Goal: Information Seeking & Learning: Find specific fact

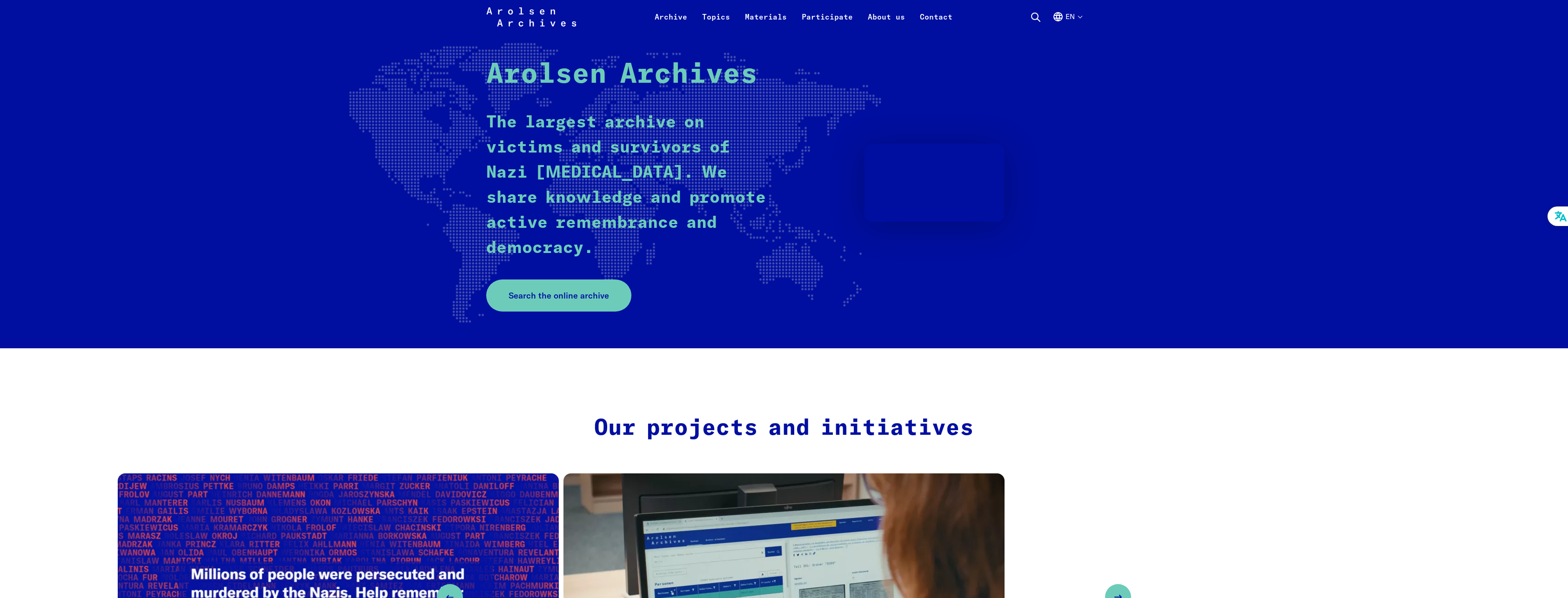
scroll to position [46, 0]
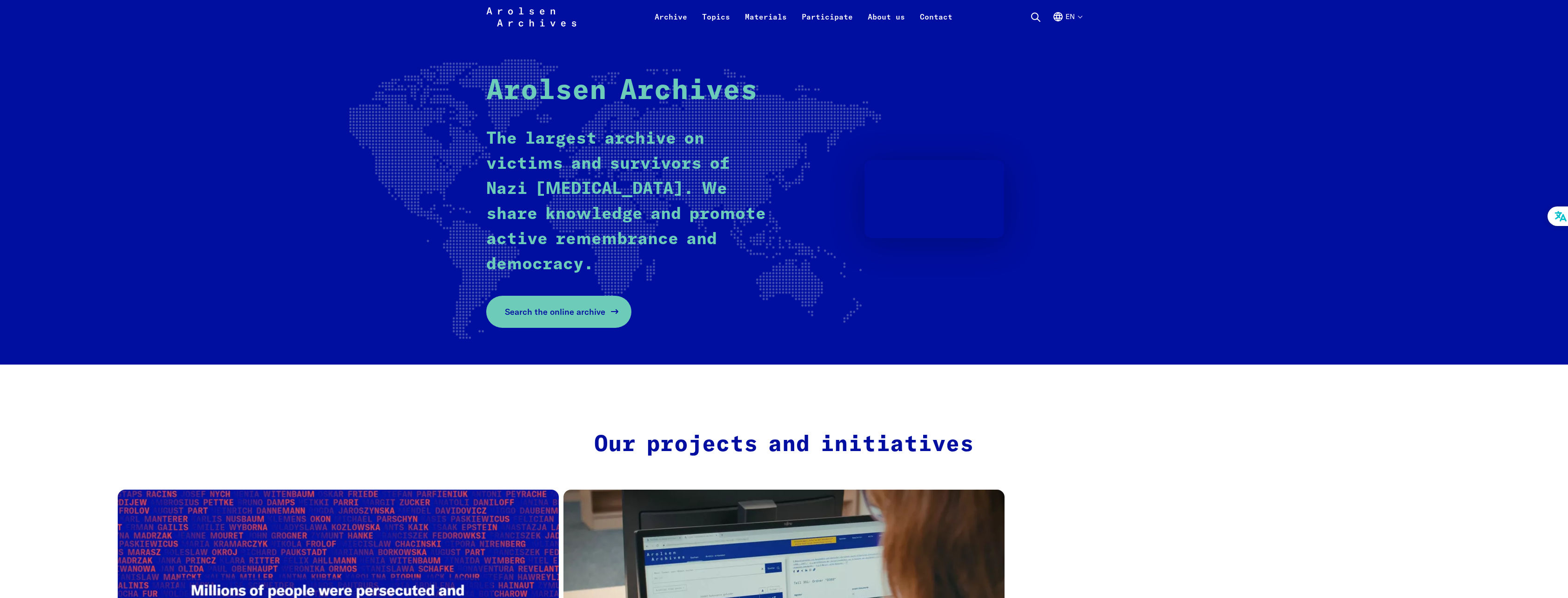
click at [557, 316] on span "Search the online archive" at bounding box center [555, 312] width 100 height 13
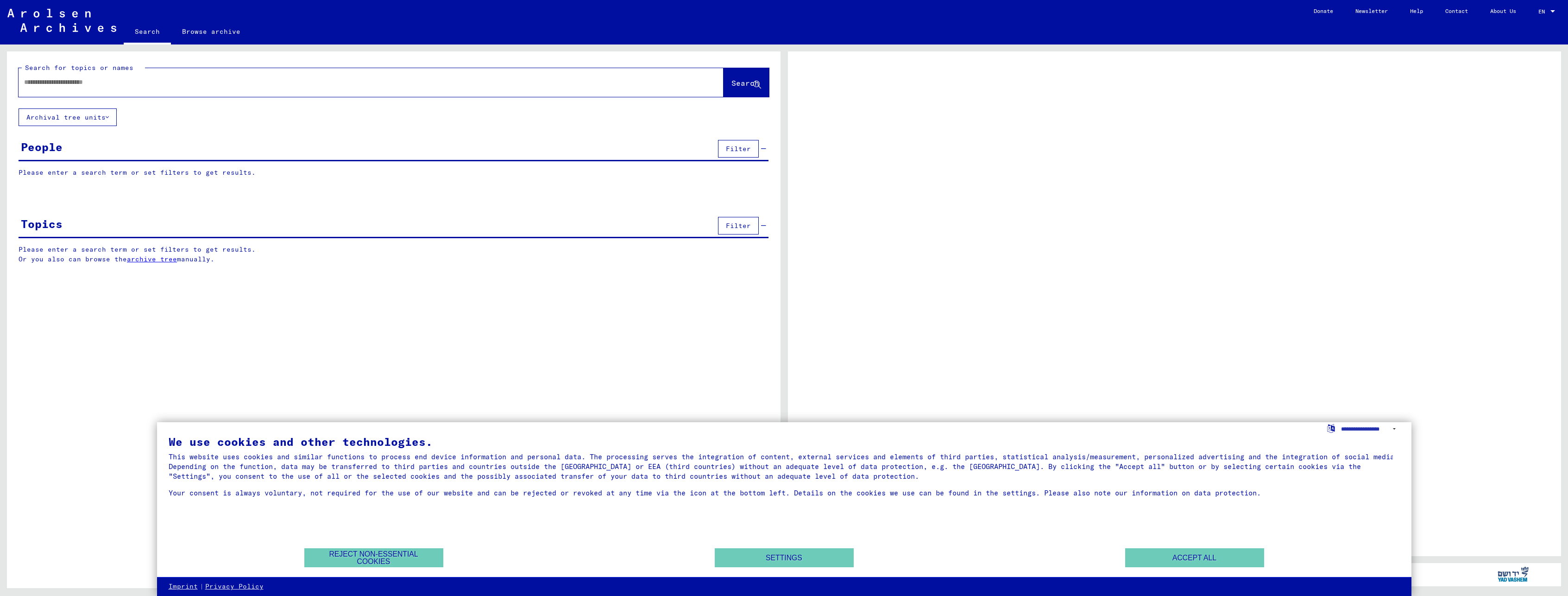
click at [147, 82] on input "text" at bounding box center [363, 82] width 677 height 10
type input "****"
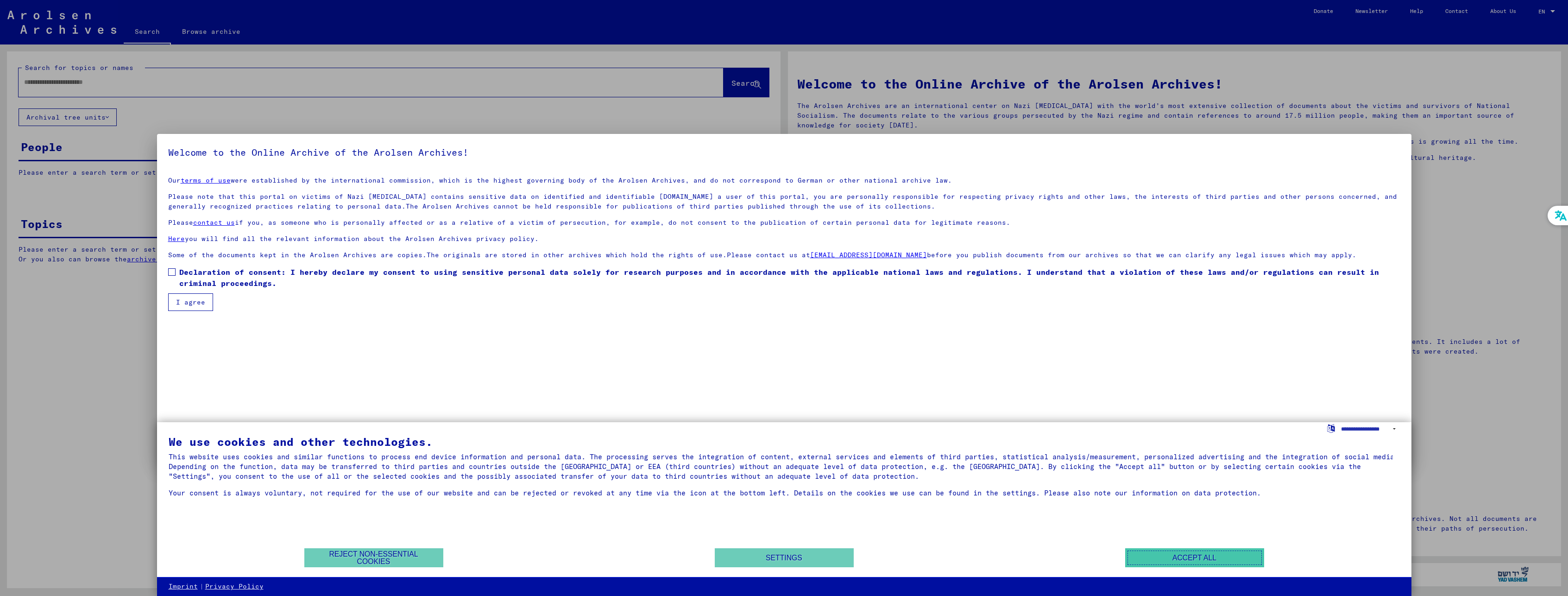
click at [1178, 559] on button "Accept all" at bounding box center [1194, 557] width 139 height 19
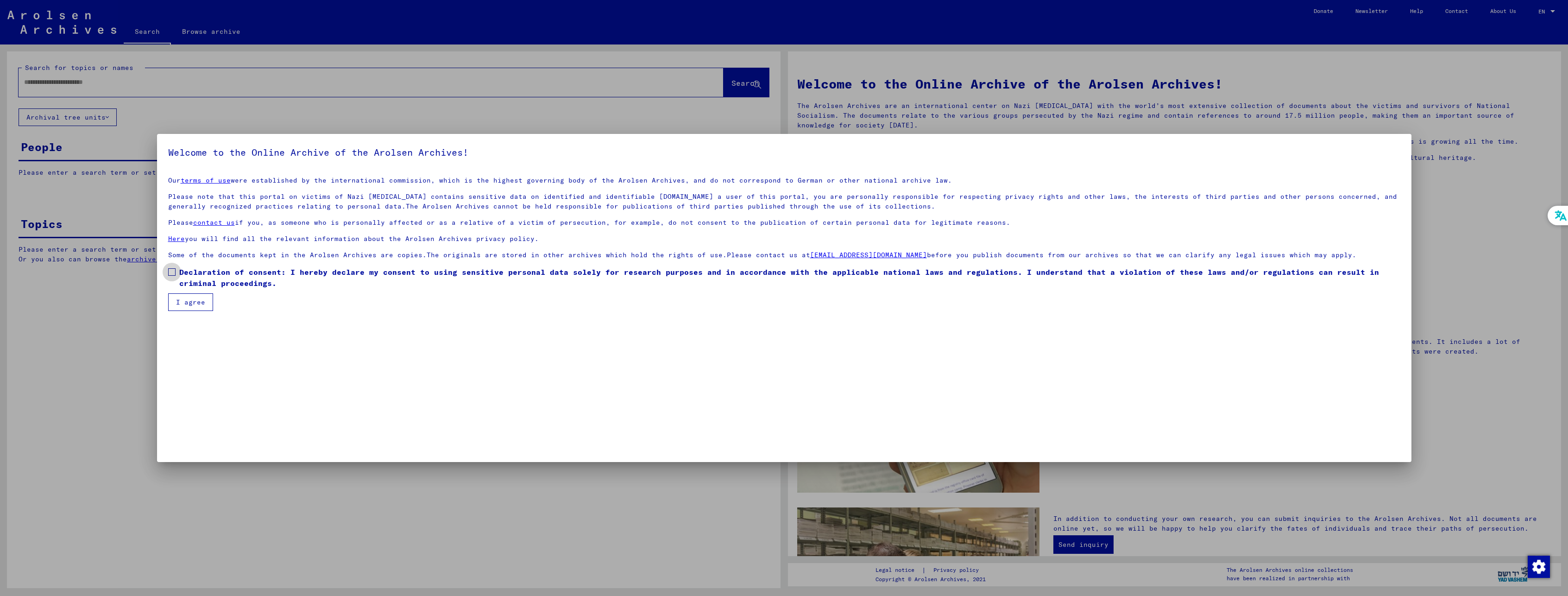
click at [174, 272] on span at bounding box center [172, 272] width 7 height 7
click at [179, 298] on button "I agree" at bounding box center [191, 302] width 45 height 18
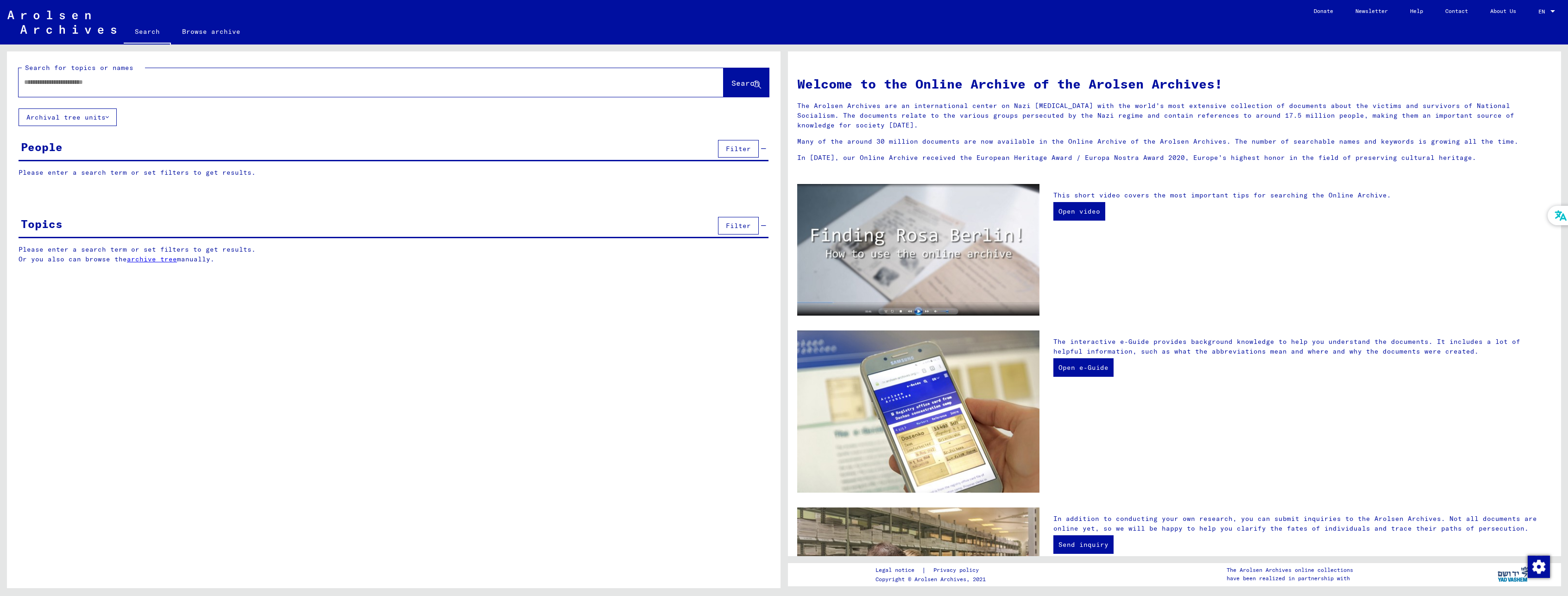
click at [149, 86] on input "text" at bounding box center [360, 82] width 671 height 10
click at [88, 79] on input "text" at bounding box center [360, 82] width 671 height 10
type input "**********"
click at [732, 85] on span "Search" at bounding box center [746, 83] width 28 height 9
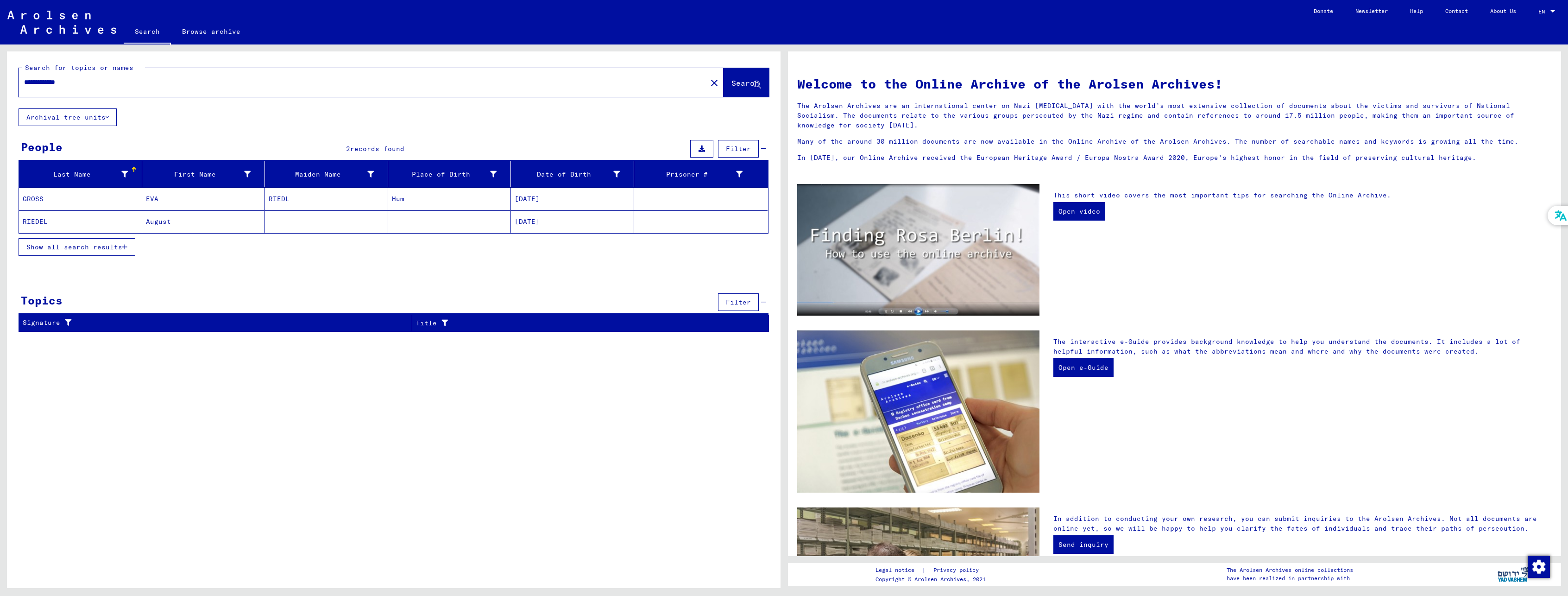
click at [106, 245] on span "Show all search results" at bounding box center [74, 247] width 96 height 9
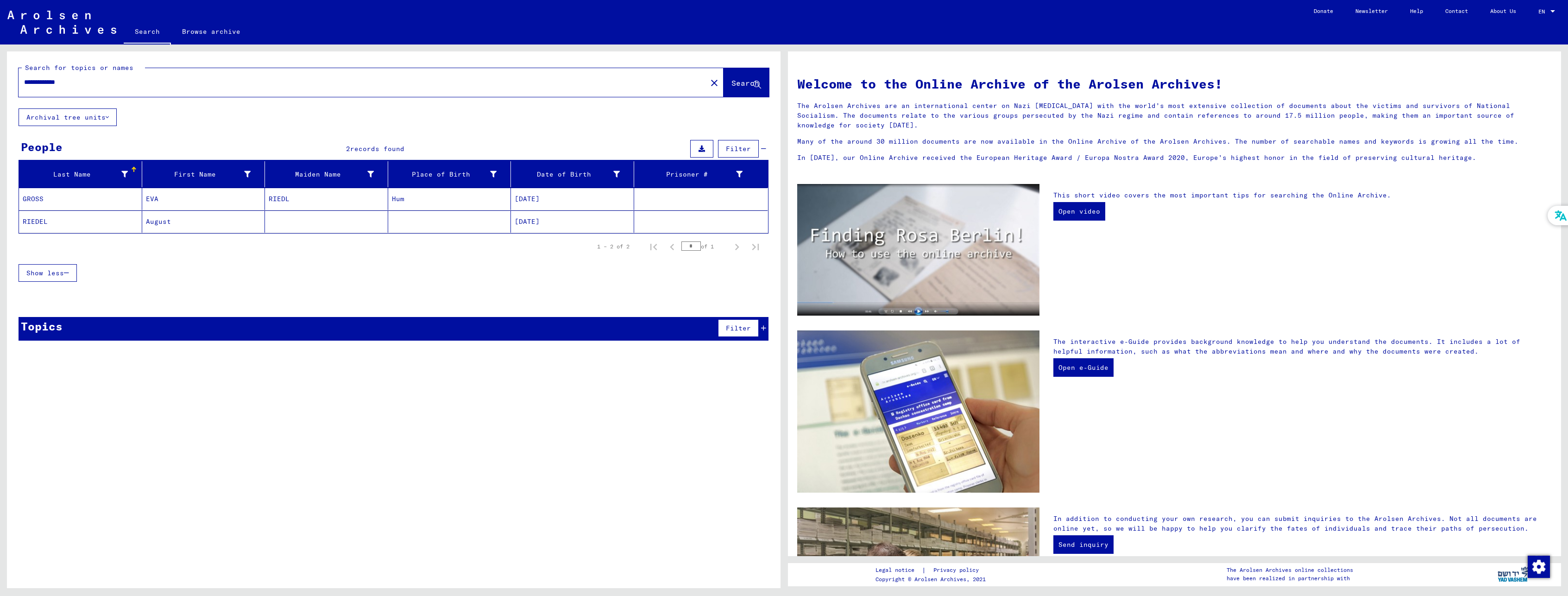
click at [40, 224] on mat-cell "RIEDEL" at bounding box center [80, 221] width 123 height 23
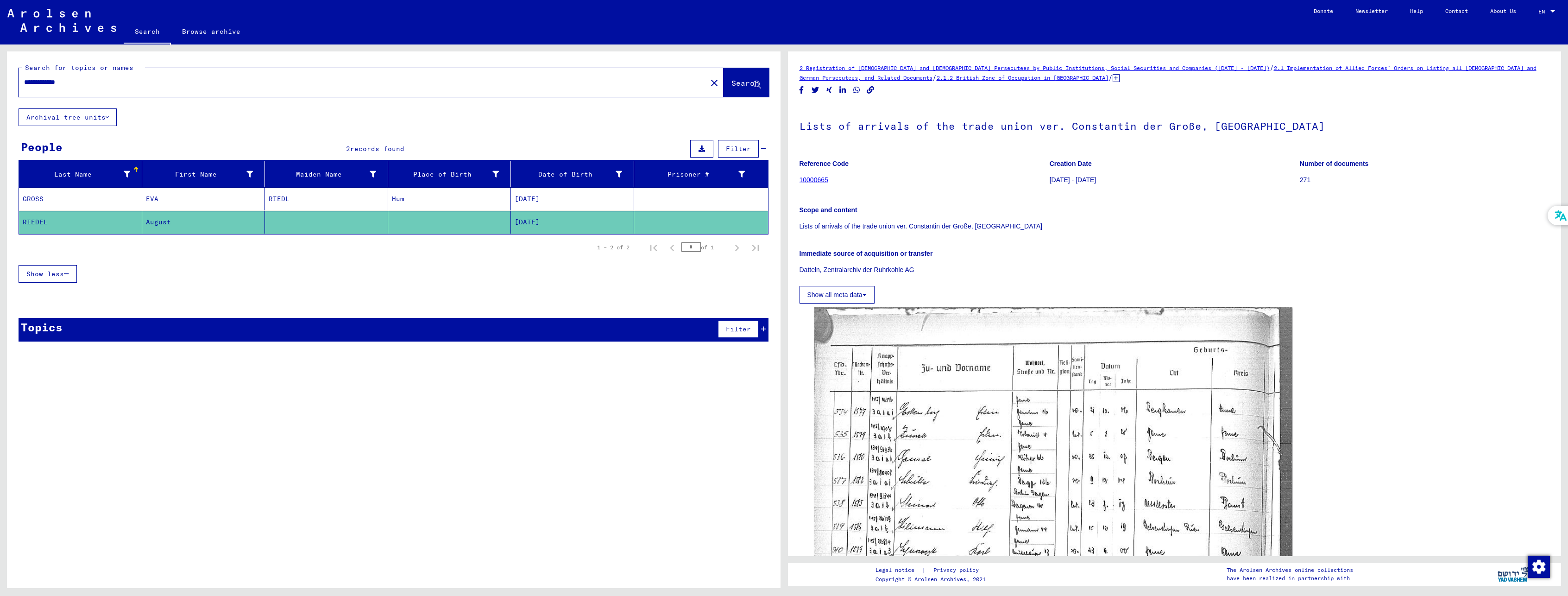
click at [119, 198] on mat-cell "GROSS" at bounding box center [80, 198] width 123 height 23
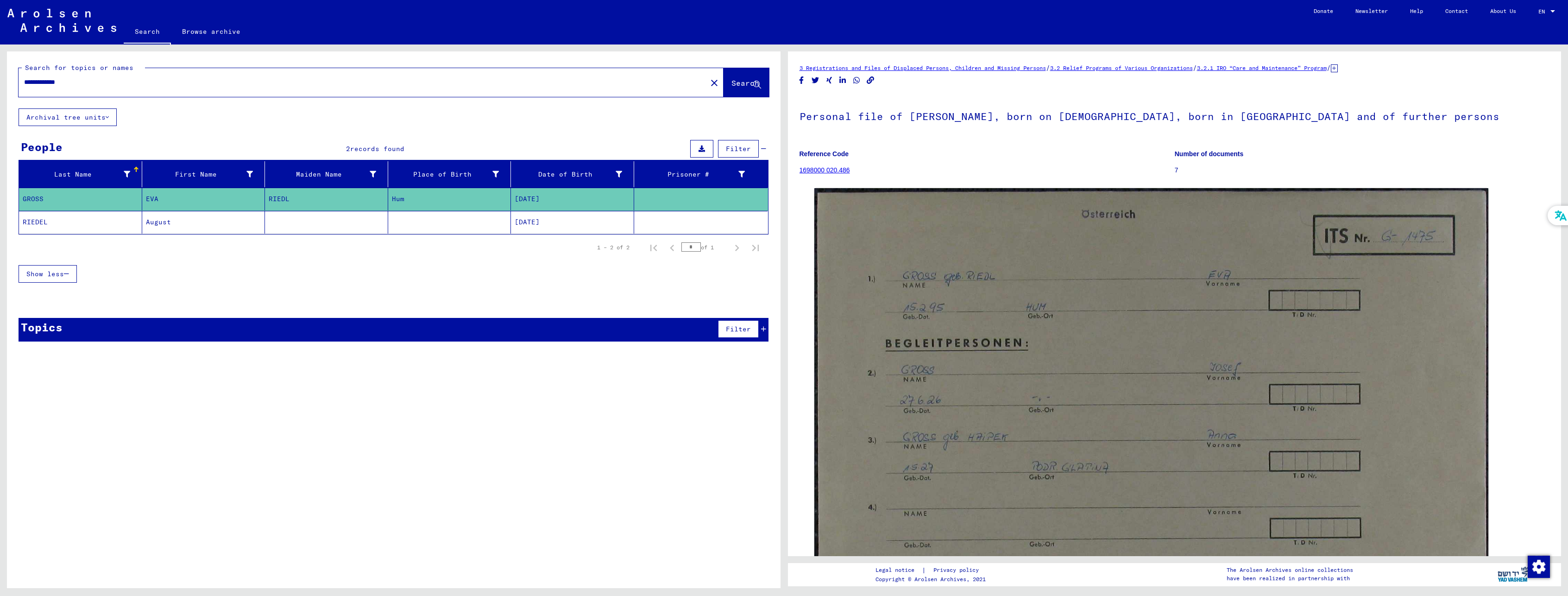
drag, startPoint x: 110, startPoint y: 74, endPoint x: 18, endPoint y: 82, distance: 92.3
click at [13, 80] on div "**********" at bounding box center [393, 80] width 774 height 57
drag, startPoint x: 103, startPoint y: 82, endPoint x: -70, endPoint y: 86, distance: 173.0
click at [0, 86] on html "**********" at bounding box center [784, 298] width 1568 height 596
click at [118, 85] on input "text" at bounding box center [363, 82] width 677 height 10
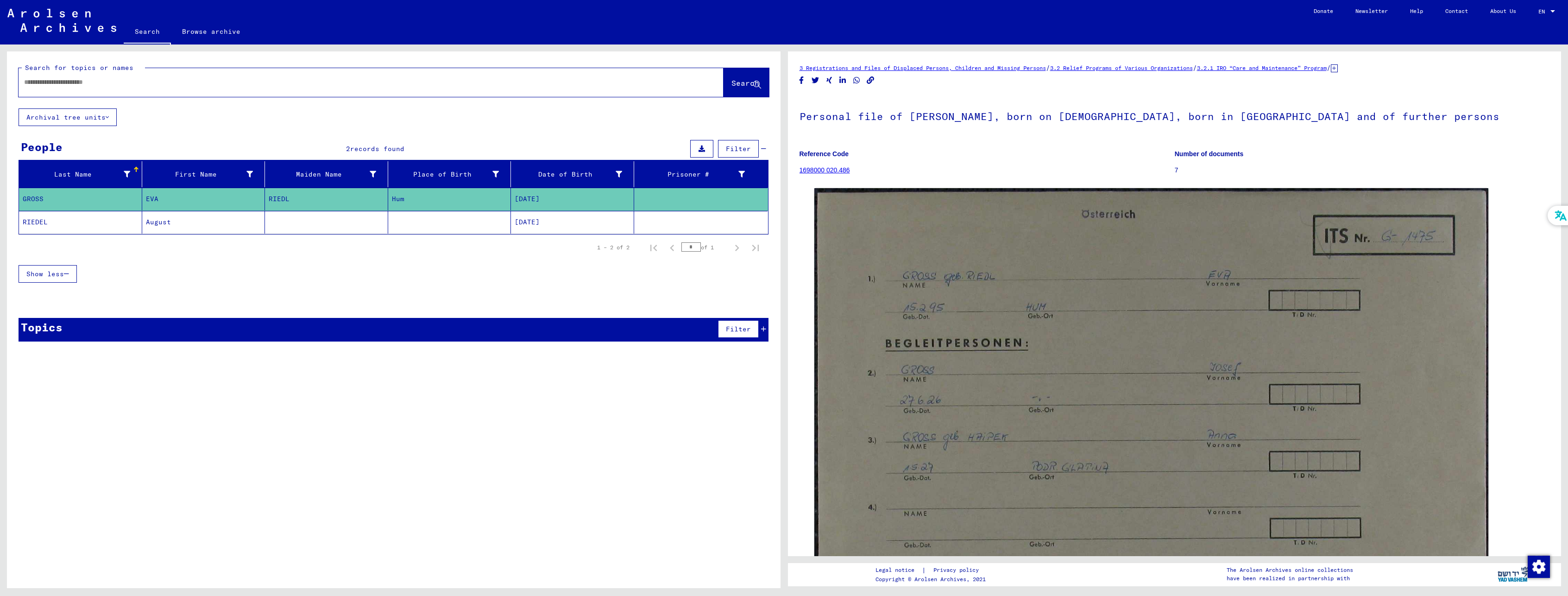
type input "*"
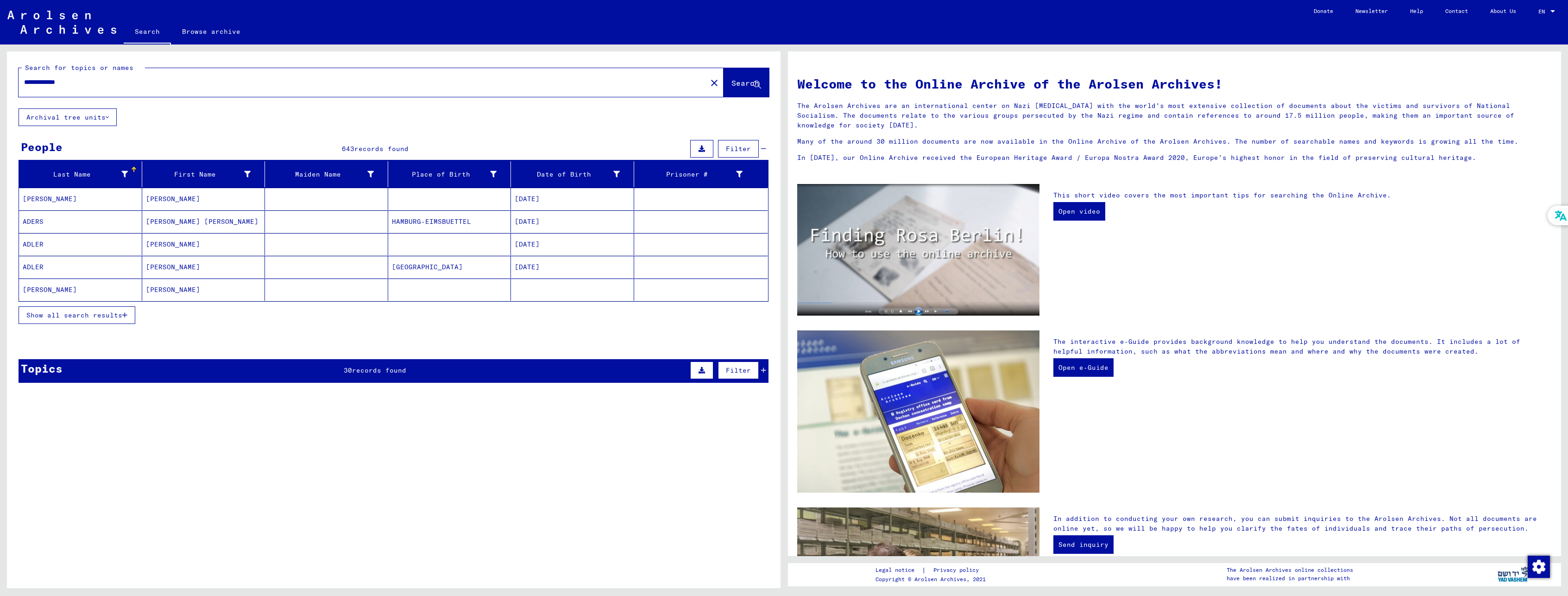
drag, startPoint x: 97, startPoint y: 79, endPoint x: 44, endPoint y: 82, distance: 53.1
click at [44, 82] on input "**********" at bounding box center [360, 82] width 671 height 10
drag, startPoint x: 54, startPoint y: 85, endPoint x: 28, endPoint y: 90, distance: 26.5
click at [29, 88] on div "****" at bounding box center [357, 82] width 677 height 21
type input "*"
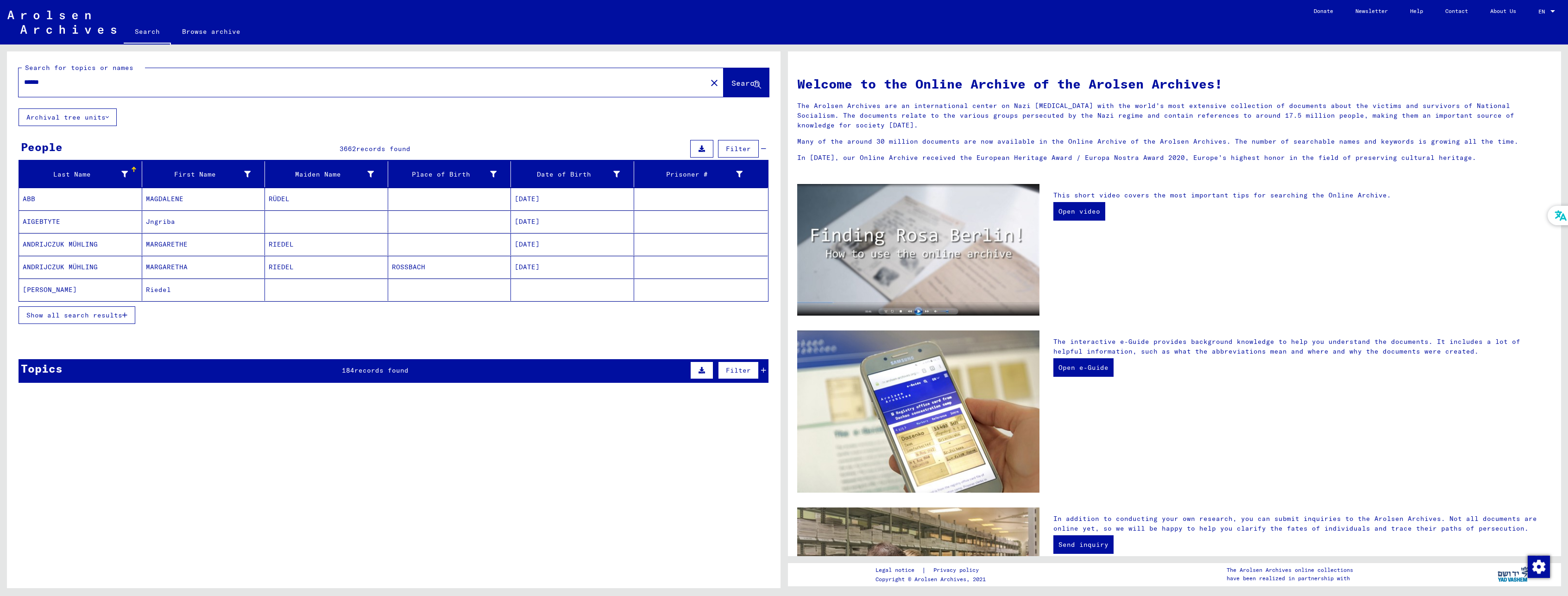
click at [100, 86] on input "******" at bounding box center [360, 82] width 671 height 10
type input "**********"
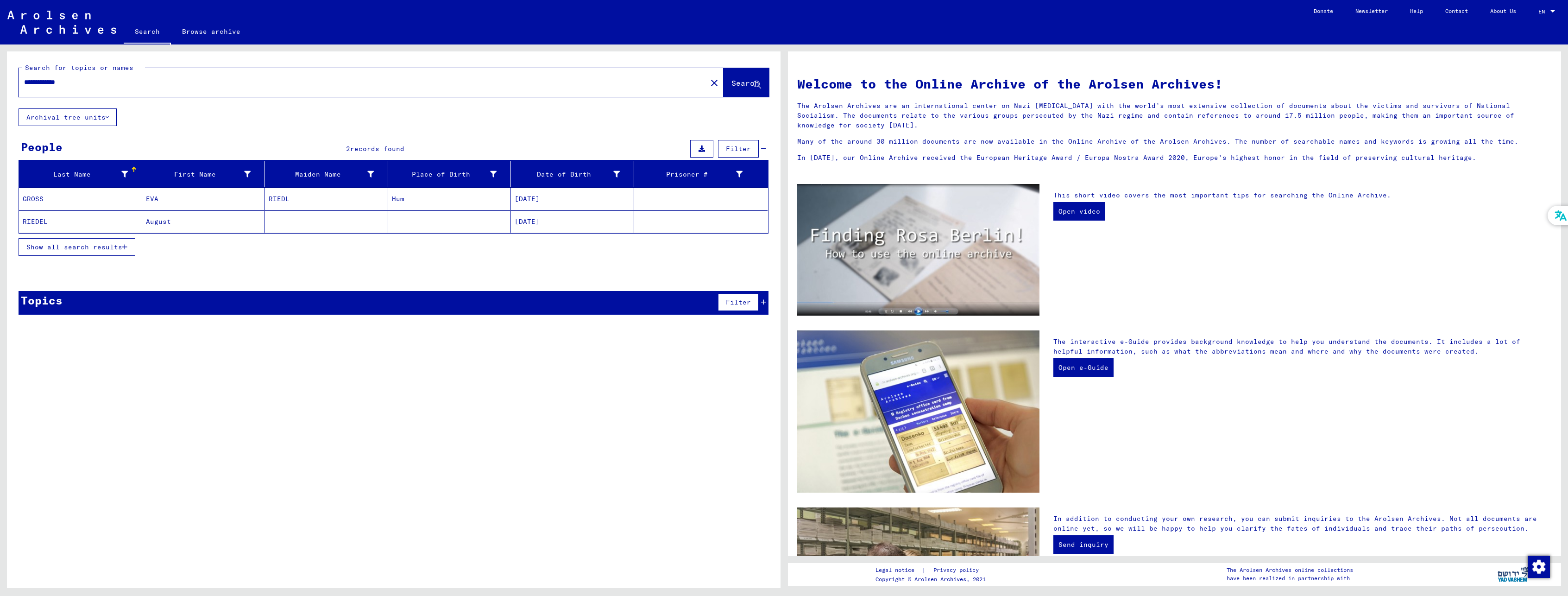
click at [126, 245] on icon "button" at bounding box center [125, 247] width 5 height 7
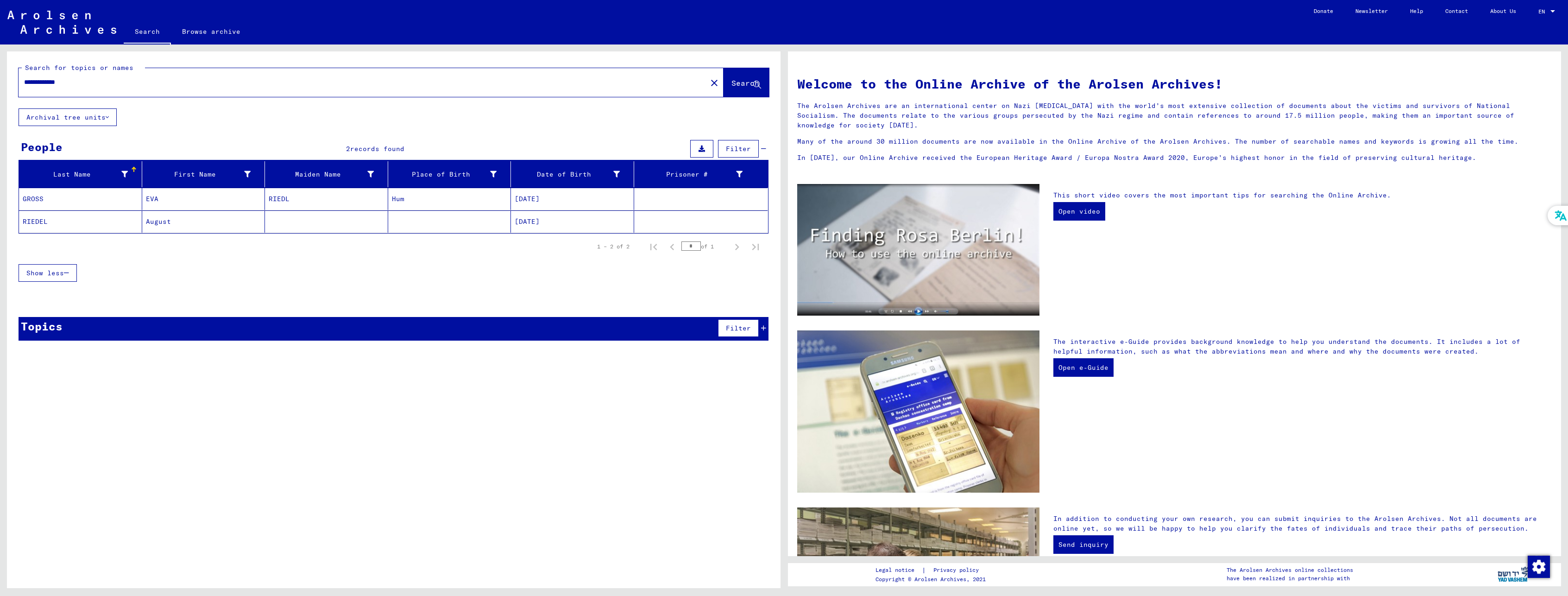
click at [160, 86] on input "**********" at bounding box center [360, 82] width 671 height 10
click at [420, 260] on div "Show less" at bounding box center [393, 273] width 750 height 27
click at [77, 272] on button "Show less" at bounding box center [47, 273] width 58 height 18
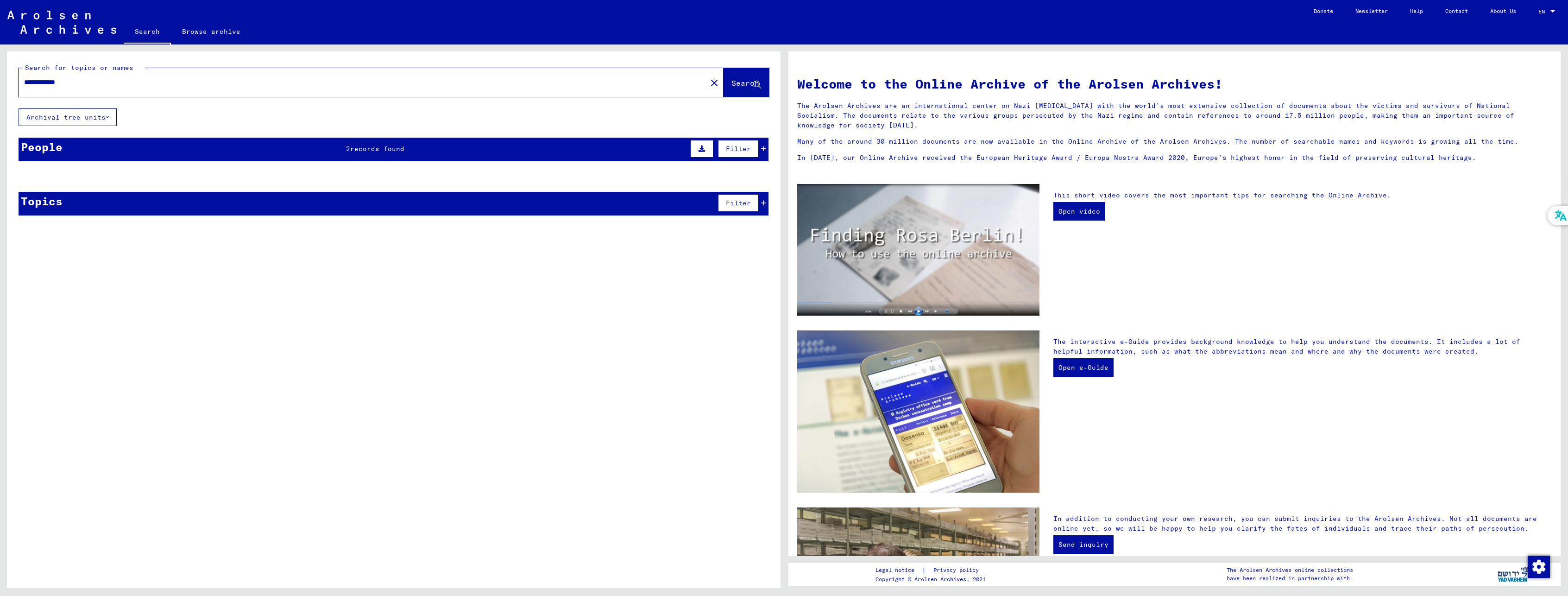
click at [72, 209] on mat-cell "GROSS" at bounding box center [80, 198] width 123 height 23
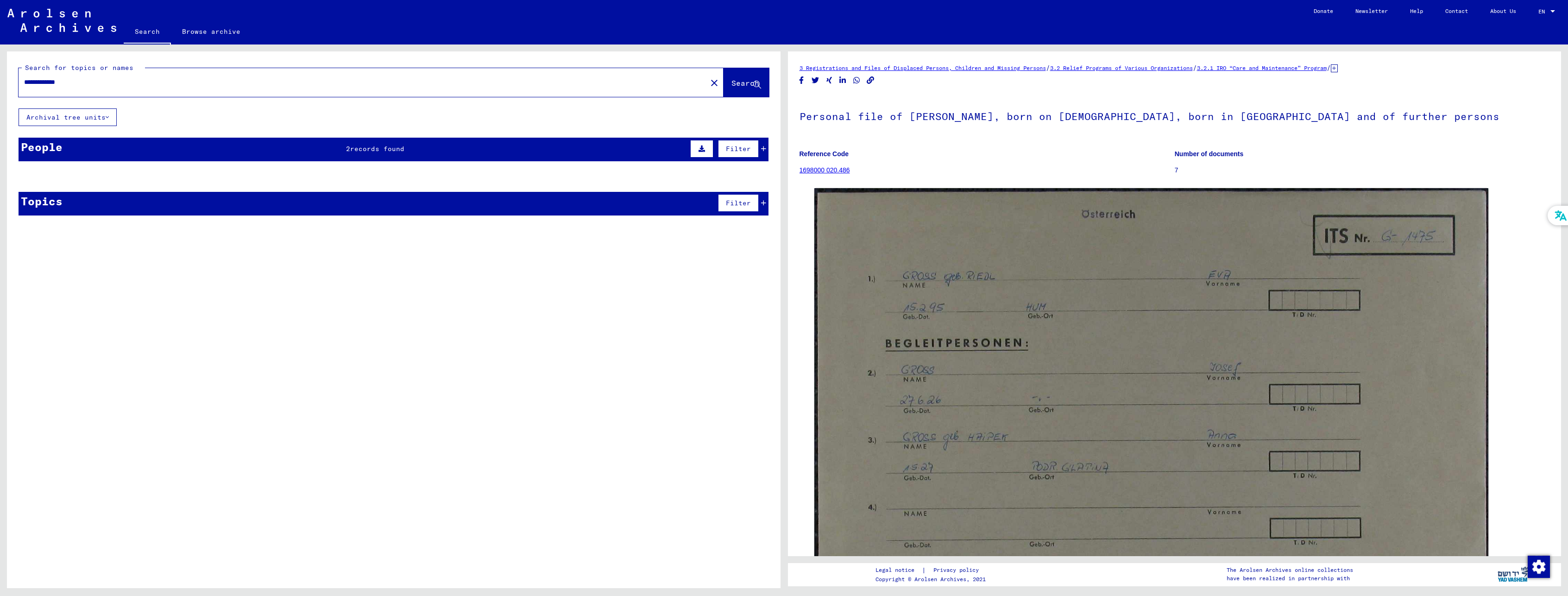
click at [517, 147] on div "People 2 records found Filter" at bounding box center [393, 149] width 750 height 24
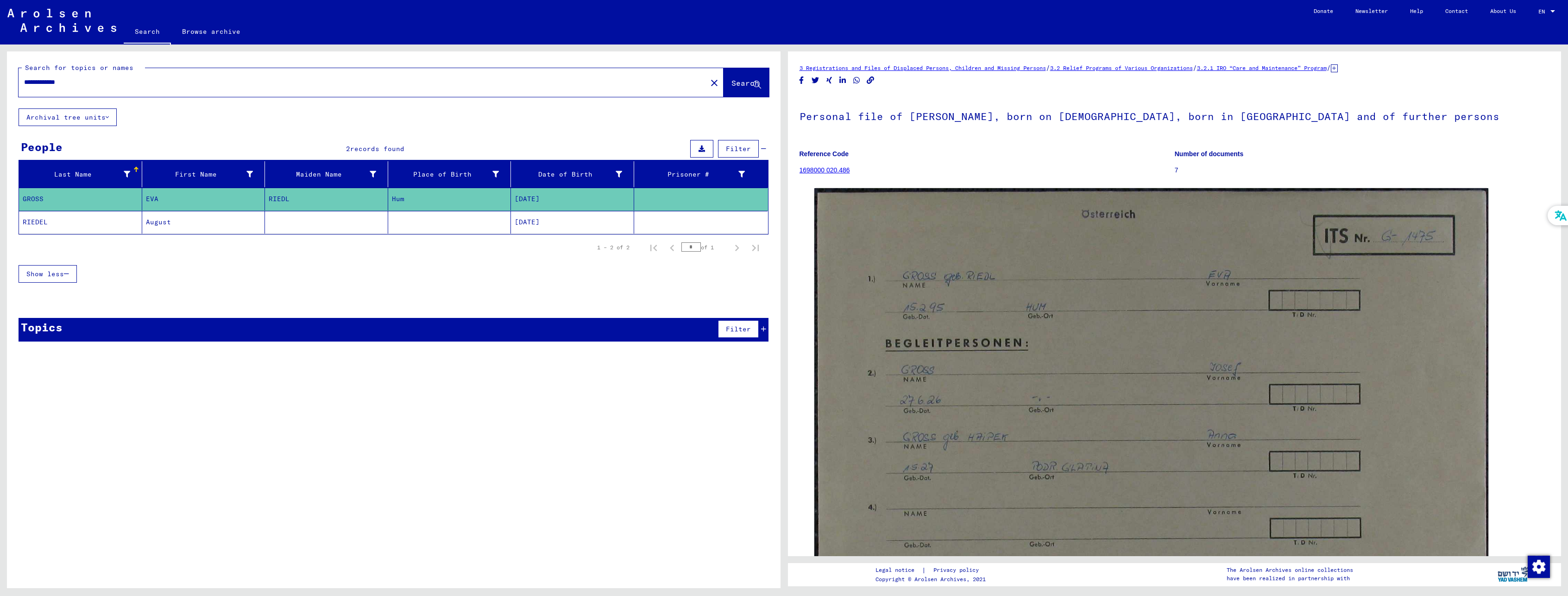
click at [450, 244] on div "1 – 2 of 2 * of 1" at bounding box center [393, 247] width 750 height 26
click at [428, 229] on mat-cell at bounding box center [450, 222] width 123 height 23
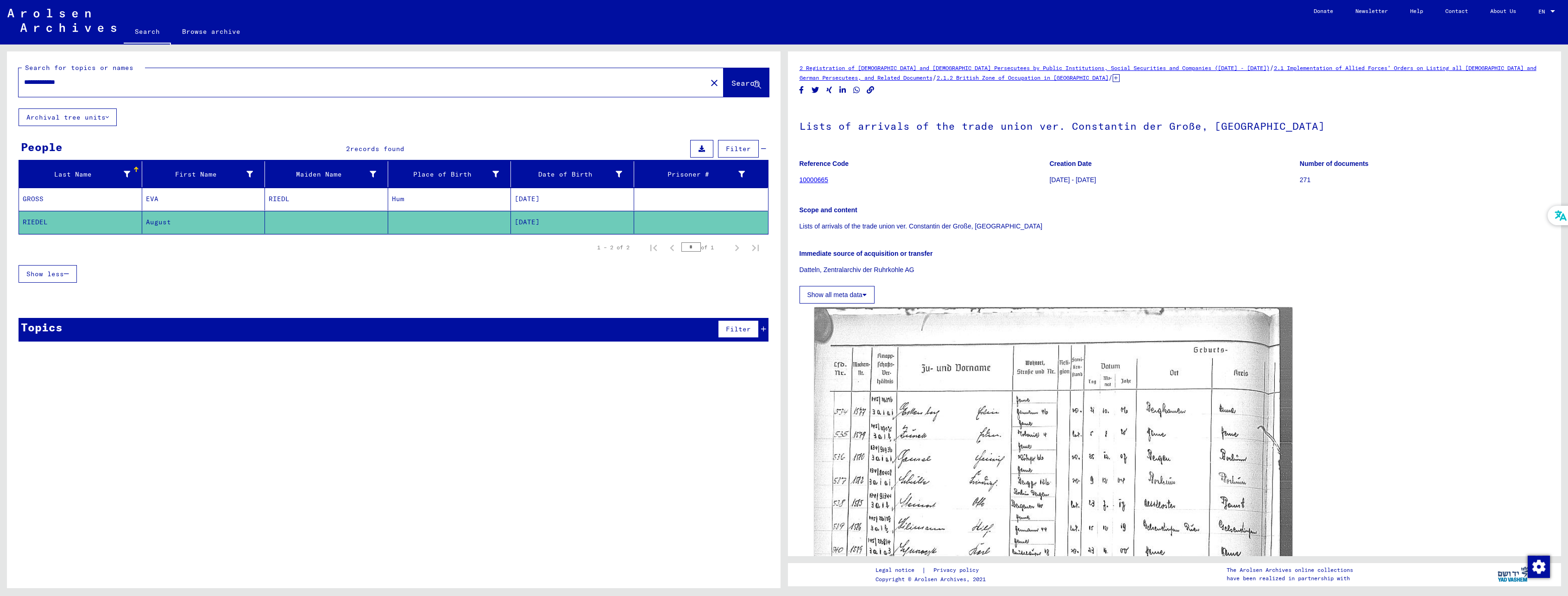
click at [440, 207] on mat-cell "Hum" at bounding box center [450, 198] width 123 height 23
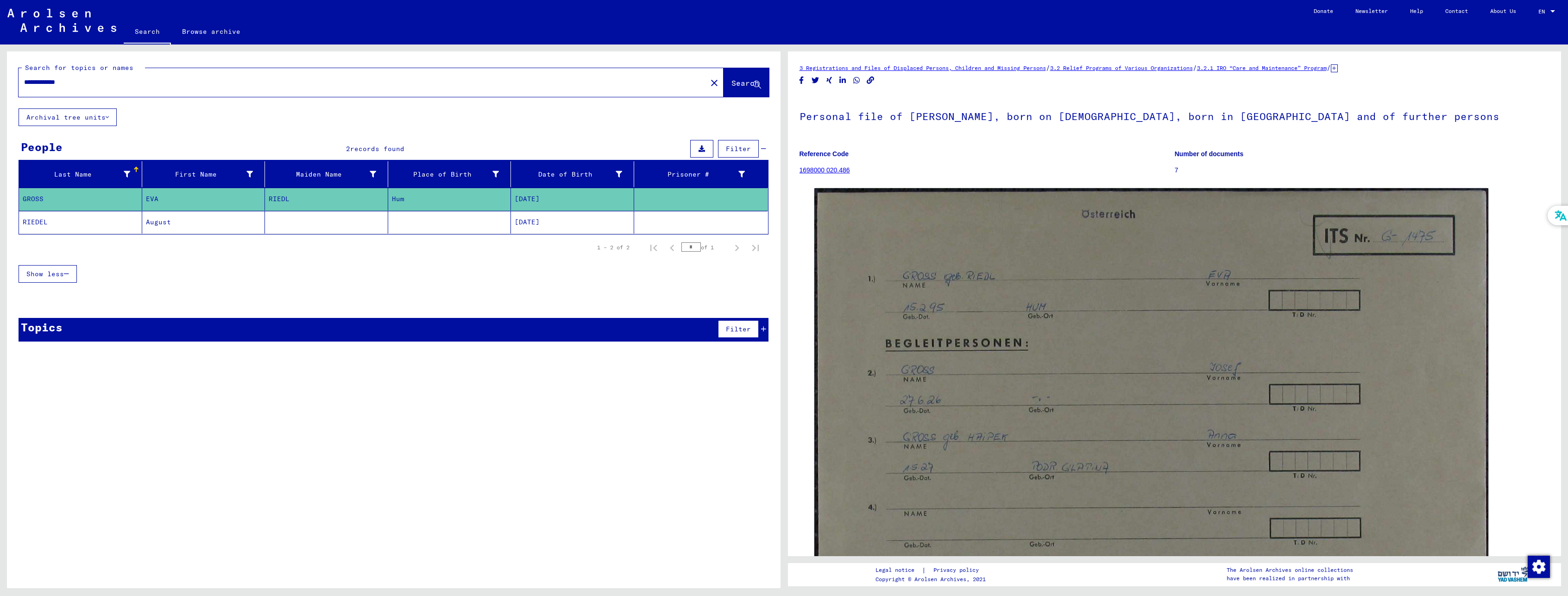
click at [437, 220] on mat-cell at bounding box center [450, 222] width 123 height 23
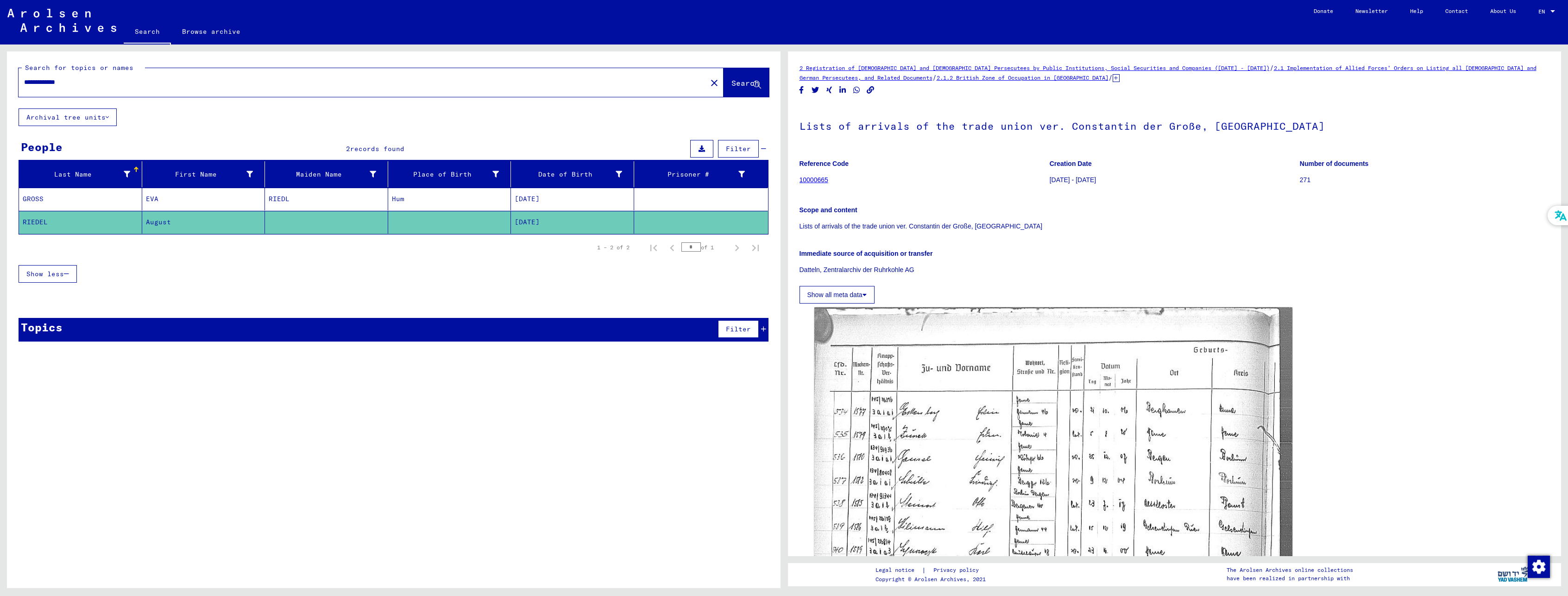
click at [443, 203] on mat-cell "Hum" at bounding box center [450, 198] width 123 height 23
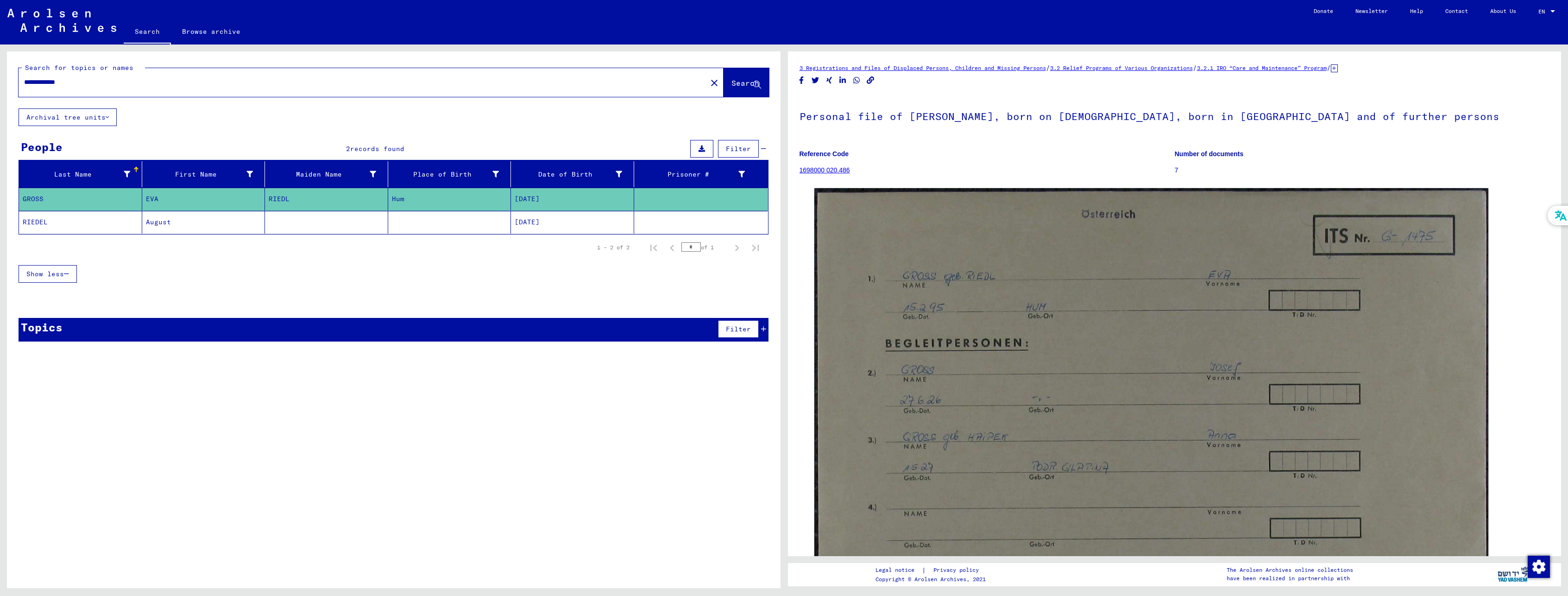
click at [438, 218] on mat-cell at bounding box center [450, 222] width 123 height 23
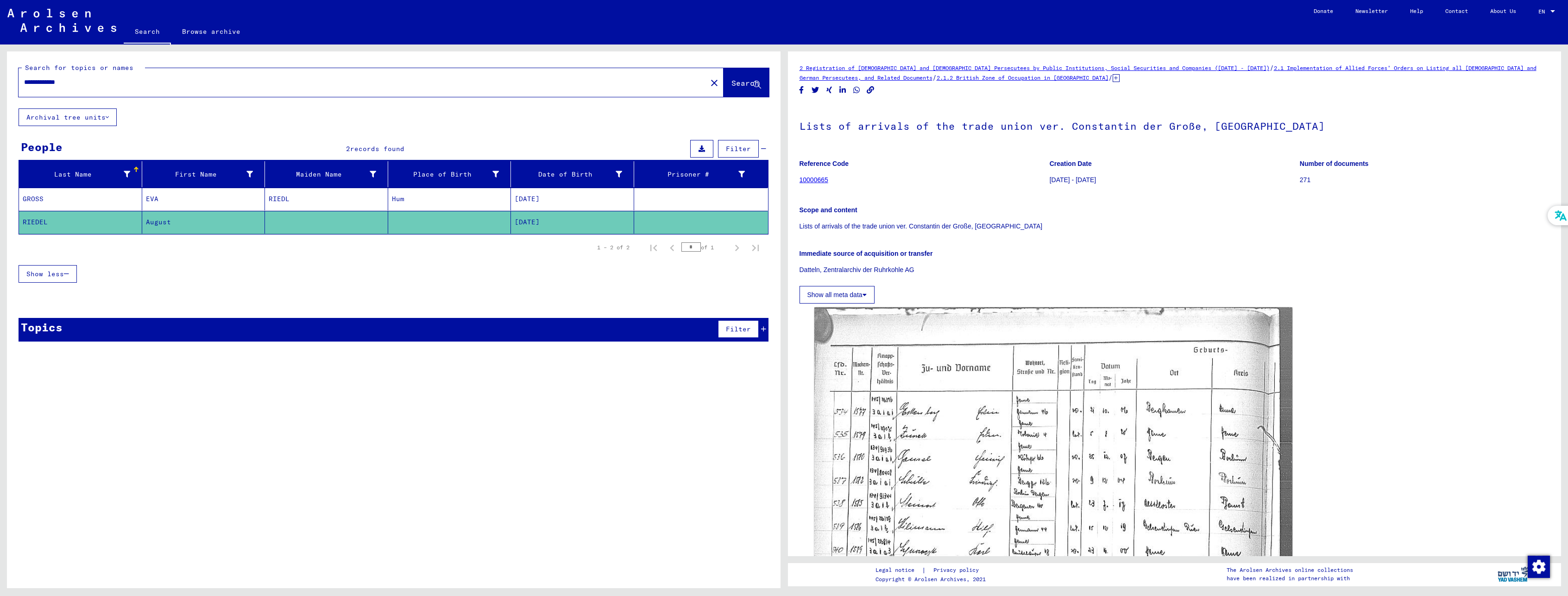
click at [422, 194] on mat-cell "Hum" at bounding box center [450, 198] width 123 height 23
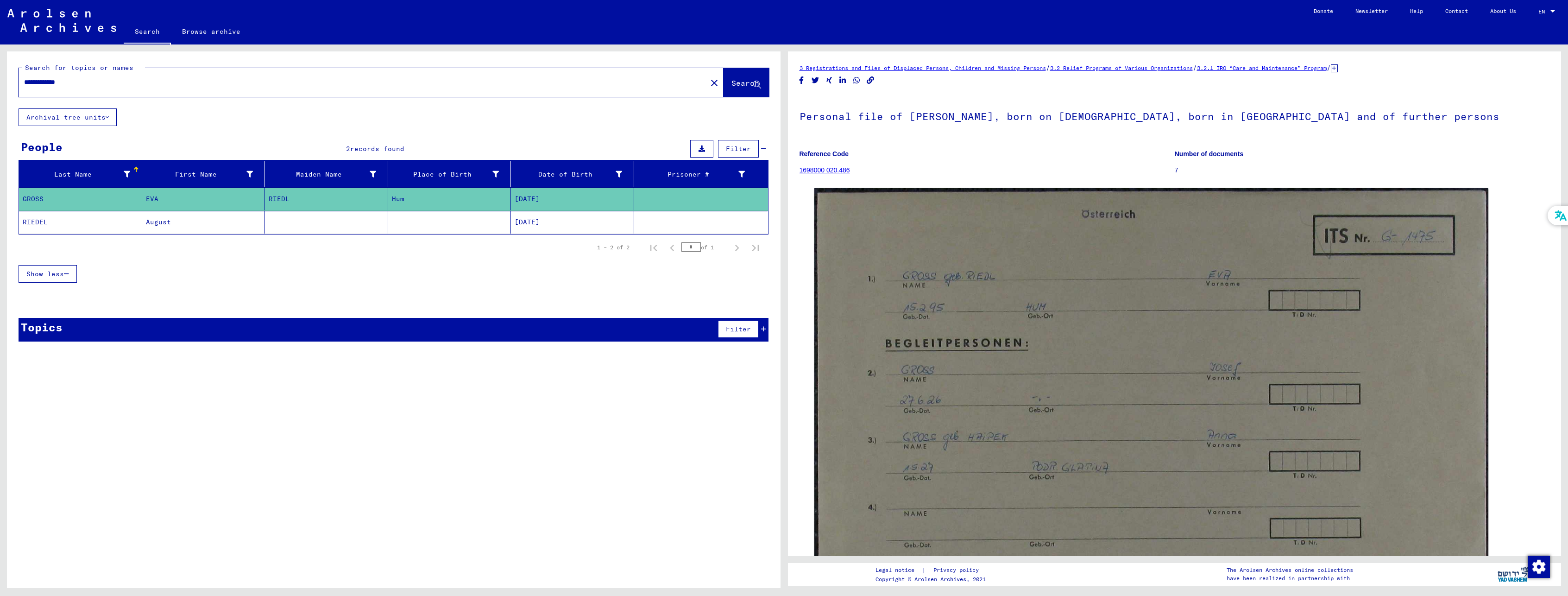
click at [452, 217] on mat-cell at bounding box center [450, 222] width 123 height 23
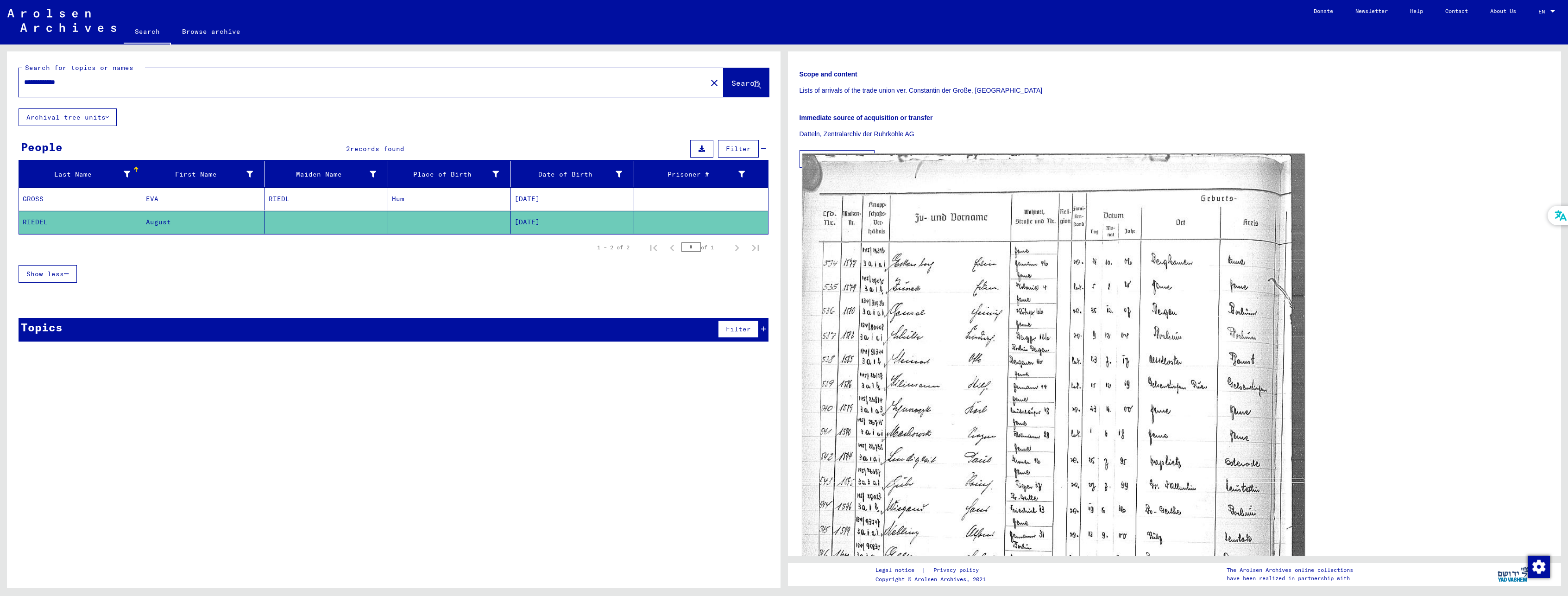
scroll to position [139, 0]
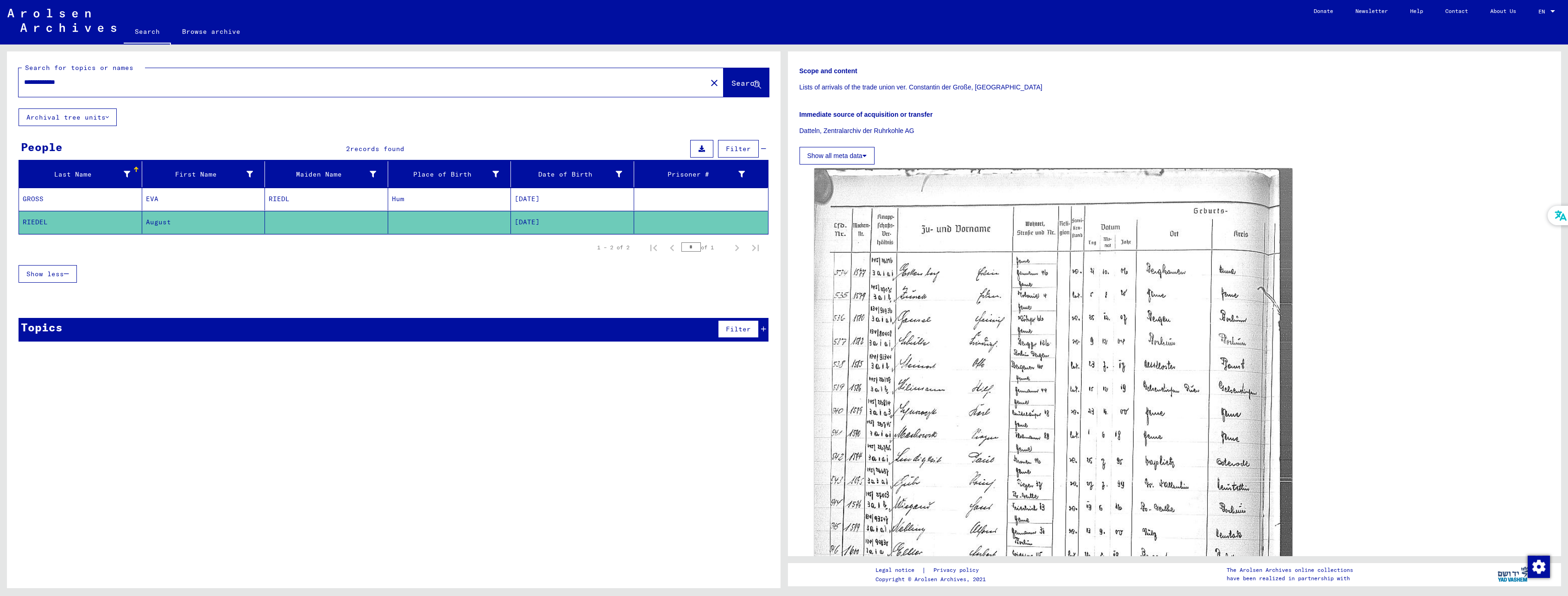
click at [219, 32] on link "Browse archive" at bounding box center [211, 31] width 80 height 23
click at [154, 32] on link "Search" at bounding box center [147, 31] width 47 height 23
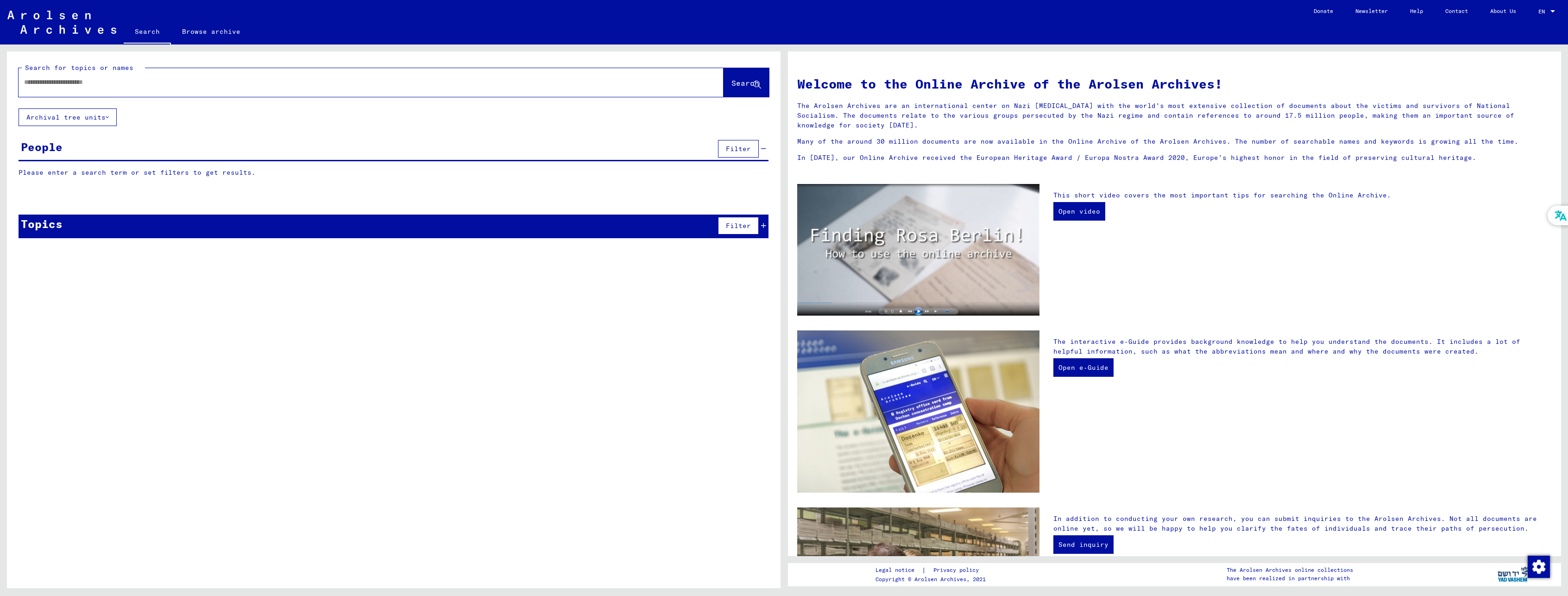
click at [108, 85] on input "text" at bounding box center [360, 82] width 671 height 10
click at [271, 82] on input "text" at bounding box center [360, 82] width 671 height 10
click at [285, 57] on div "Search for topics or names Search" at bounding box center [393, 80] width 774 height 57
click at [147, 79] on input "text" at bounding box center [360, 82] width 671 height 10
click at [930, 85] on h1 "Welcome to the Online Archive of the Arolsen Archives!" at bounding box center [1175, 84] width 755 height 19
